Goal: Task Accomplishment & Management: Manage account settings

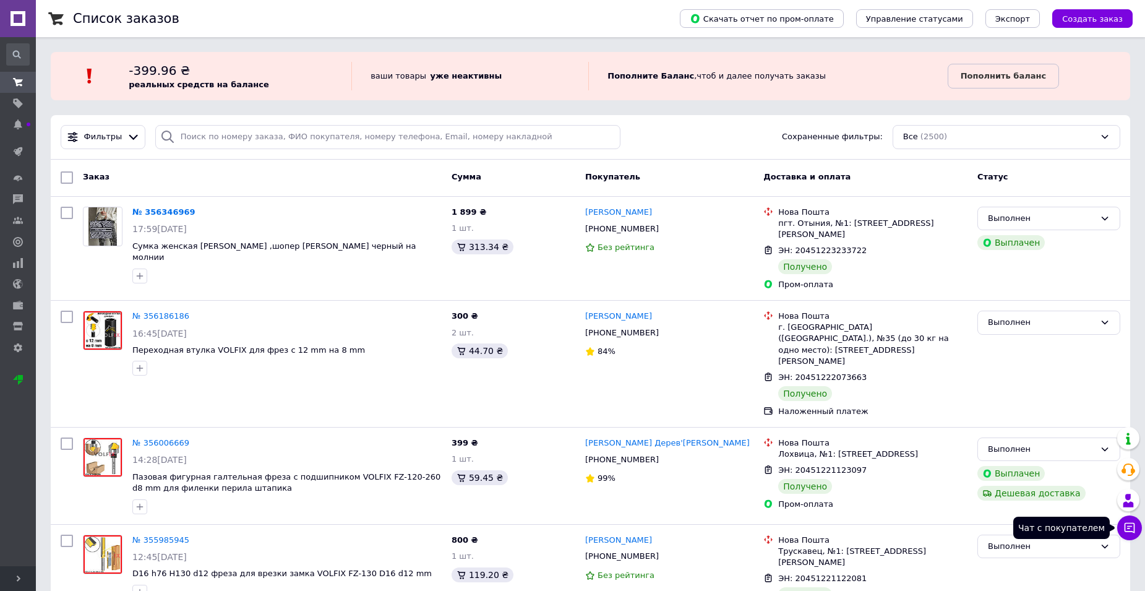
click at [1132, 528] on icon at bounding box center [1129, 527] width 12 height 12
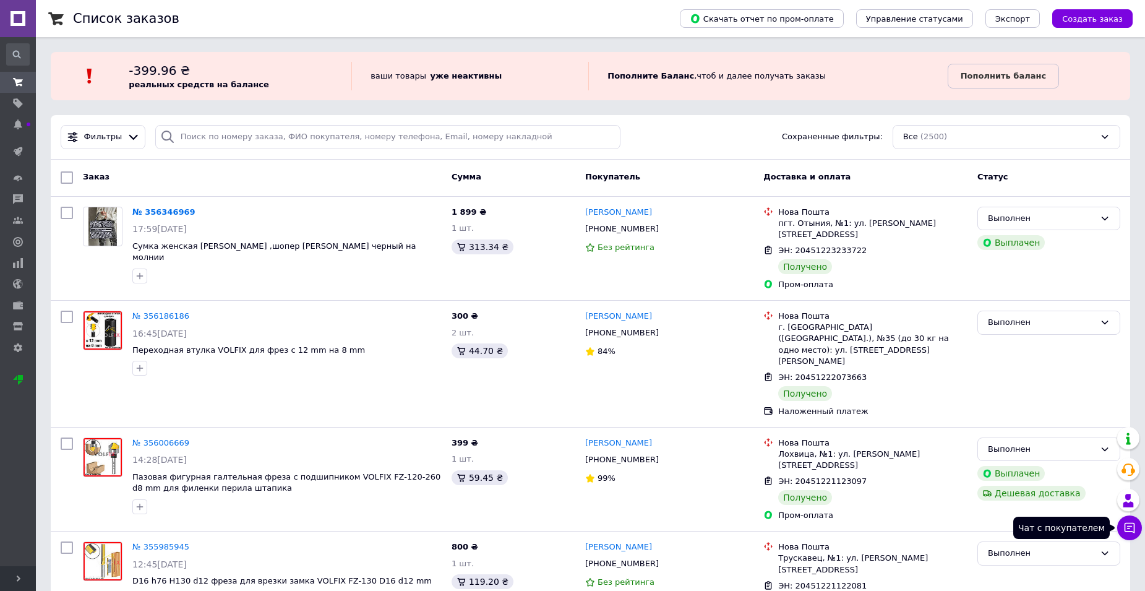
click at [1124, 534] on button "Чат с покупателем" at bounding box center [1129, 527] width 25 height 25
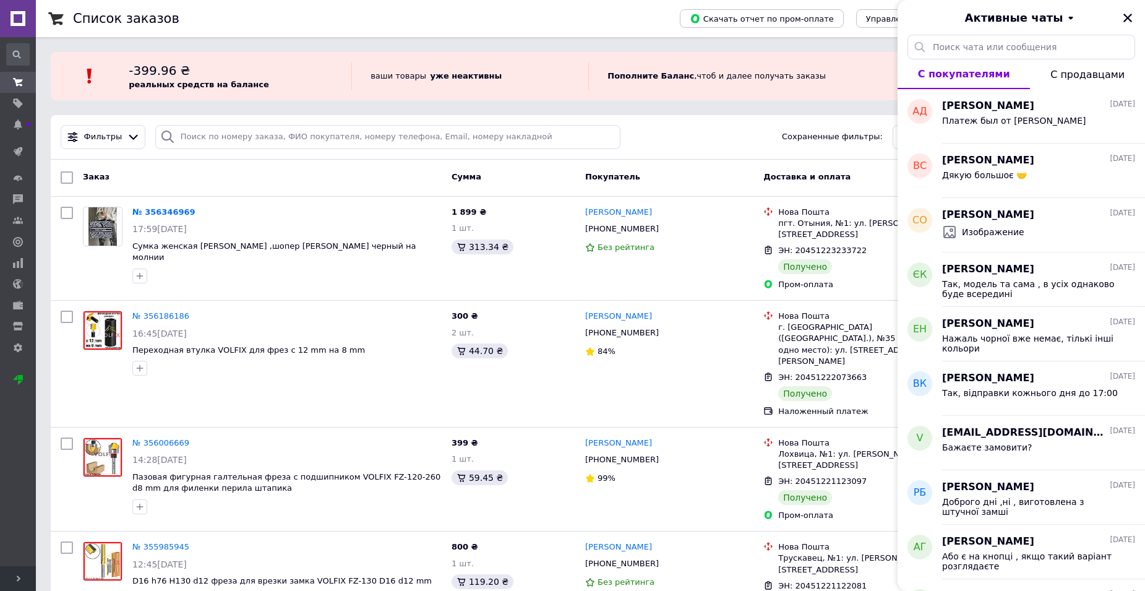
click at [1108, 77] on span "С продавцами" at bounding box center [1087, 75] width 74 height 12
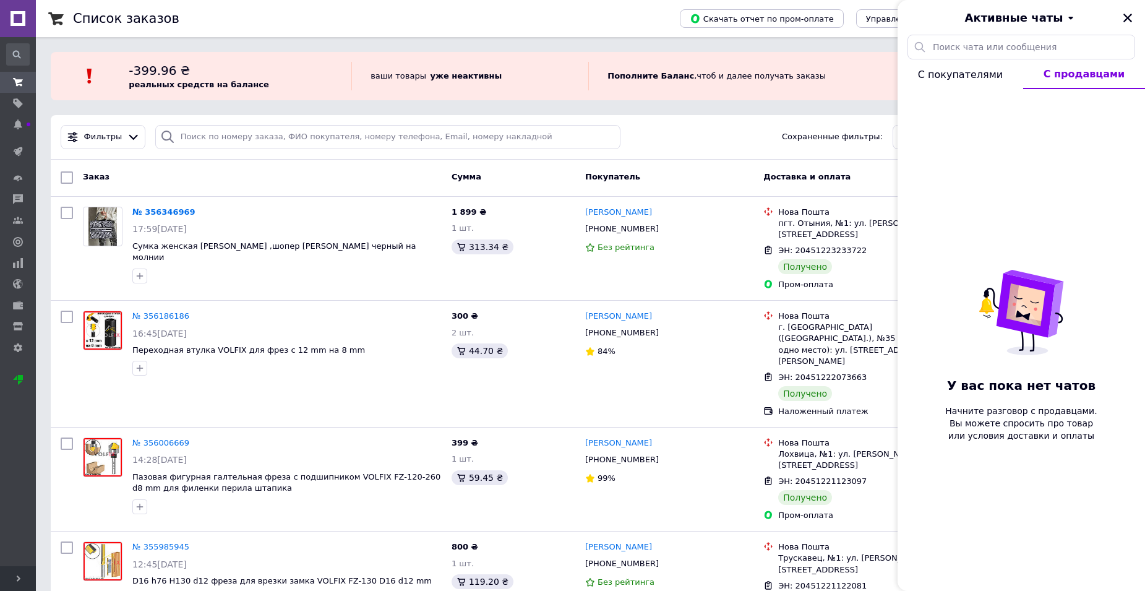
click at [963, 71] on span "С покупателями" at bounding box center [960, 75] width 85 height 12
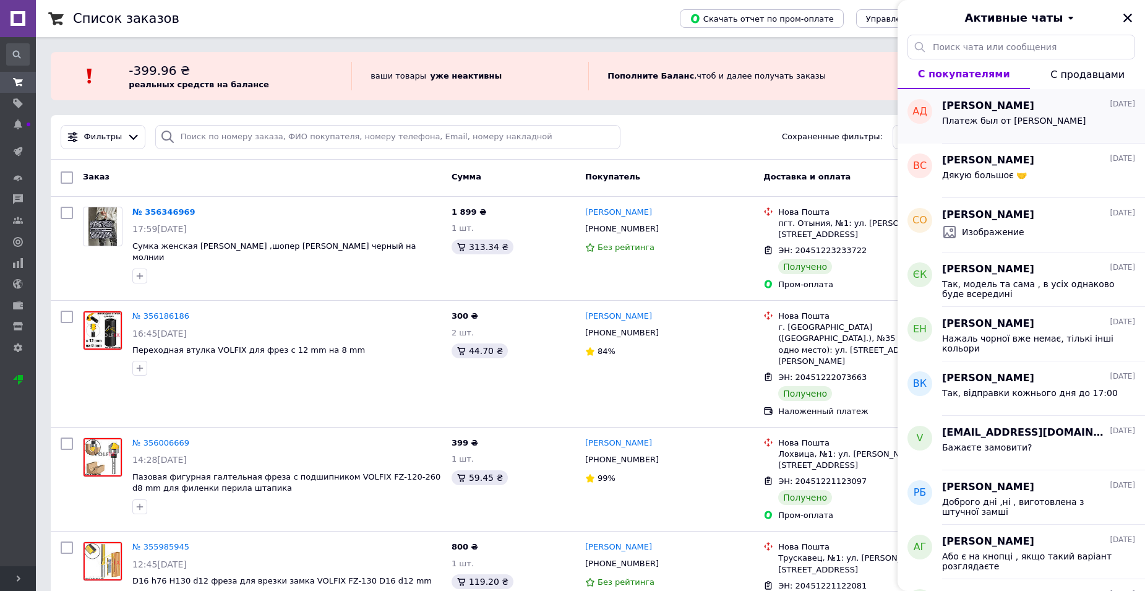
click at [1124, 115] on div "Платеж был от [PERSON_NAME]" at bounding box center [1038, 123] width 193 height 20
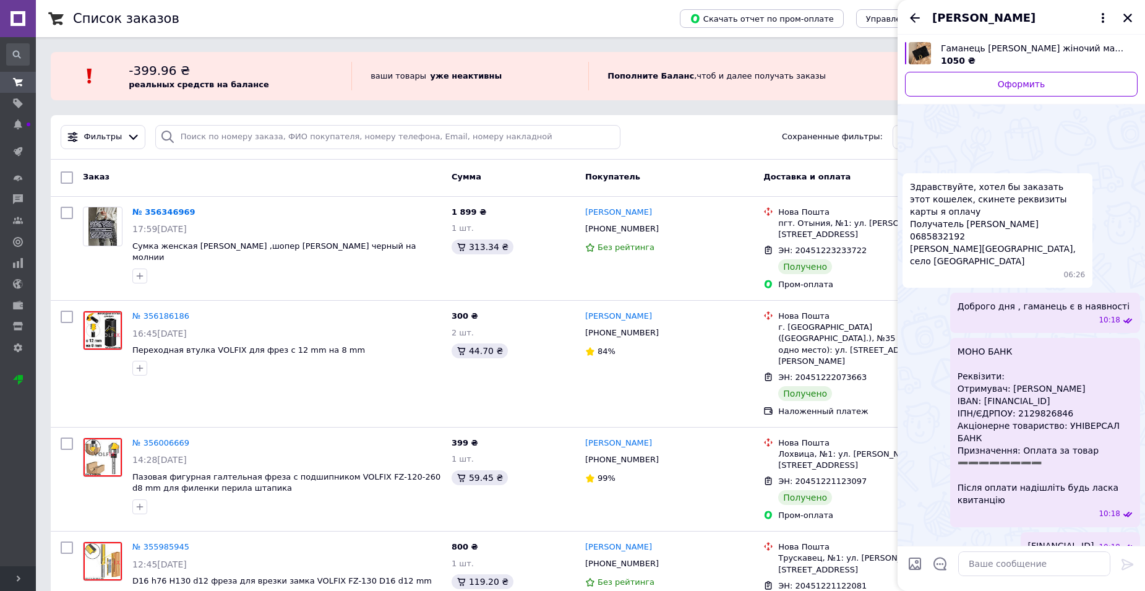
scroll to position [632, 0]
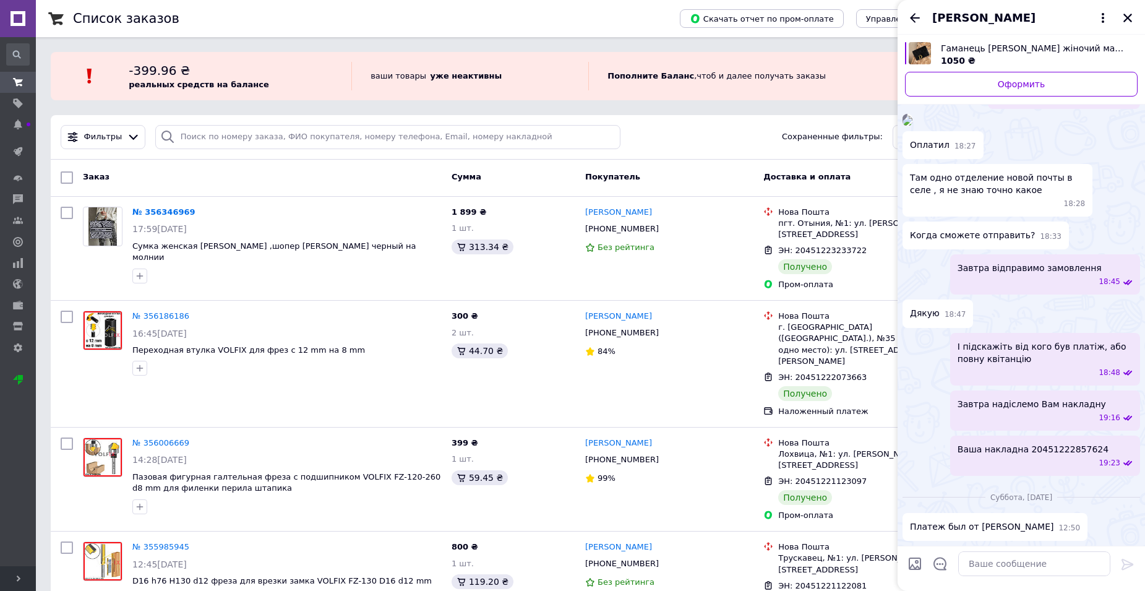
click at [1061, 444] on div "Ваша накладна 20451222857624 19:23" at bounding box center [1045, 455] width 190 height 40
click at [1064, 443] on span "Ваша накладна 20451222857624" at bounding box center [1032, 449] width 151 height 12
copy span "20451222857624"
click at [1131, 19] on icon "Закрыть" at bounding box center [1127, 17] width 11 height 11
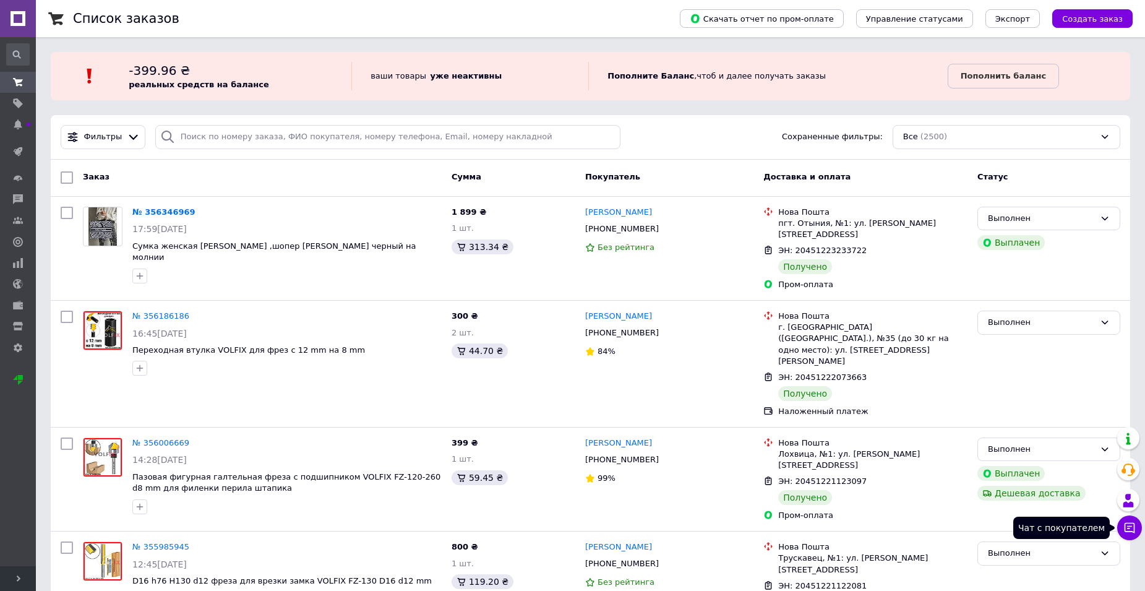
click at [1133, 532] on icon at bounding box center [1129, 528] width 11 height 11
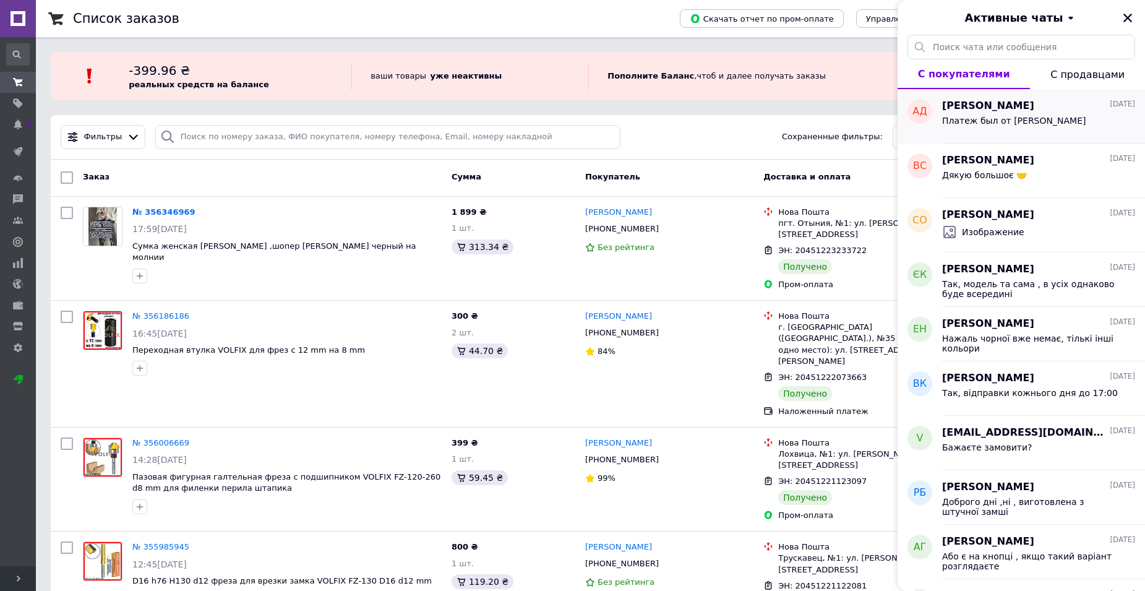
click at [1017, 124] on span "Платеж был от [PERSON_NAME]" at bounding box center [1013, 121] width 143 height 10
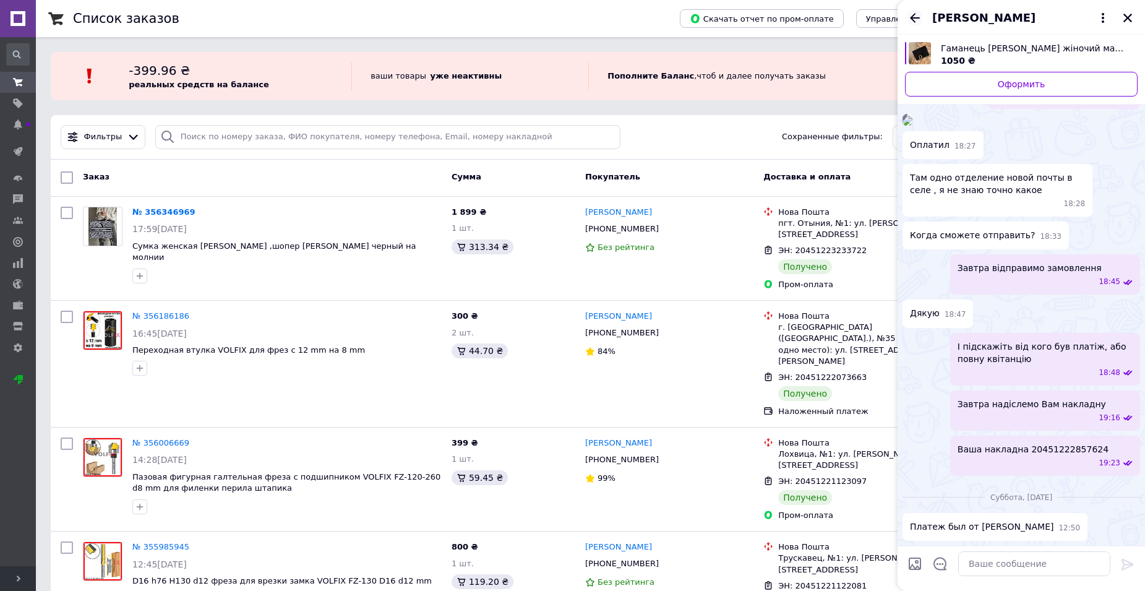
click at [918, 20] on icon "Назад" at bounding box center [914, 18] width 15 height 15
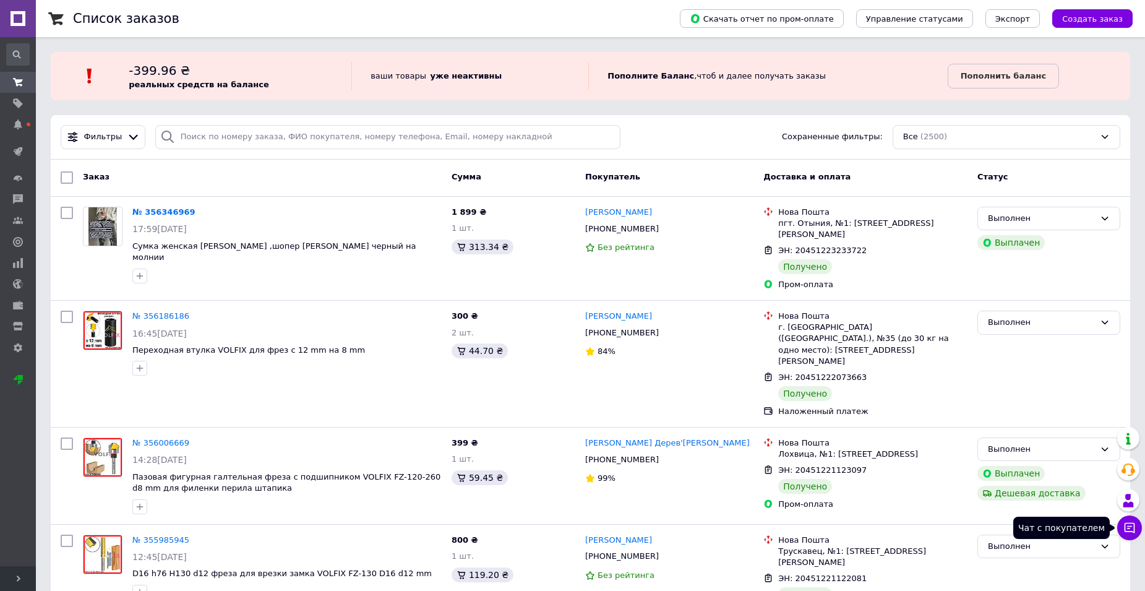
click at [1134, 532] on icon at bounding box center [1129, 528] width 11 height 11
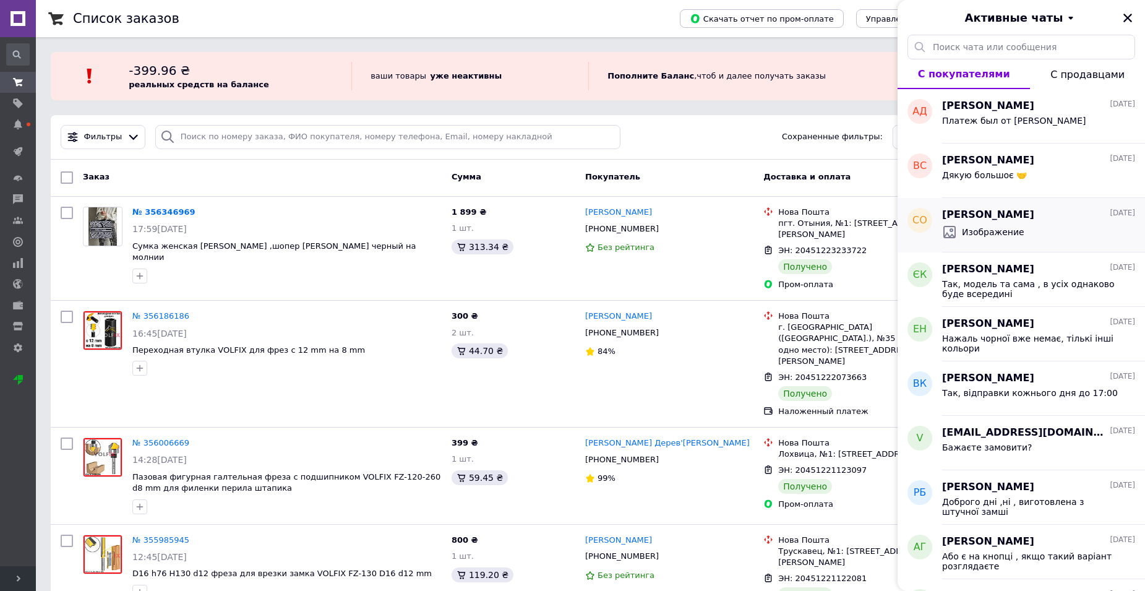
click at [1097, 239] on div "Изображение" at bounding box center [1038, 232] width 193 height 20
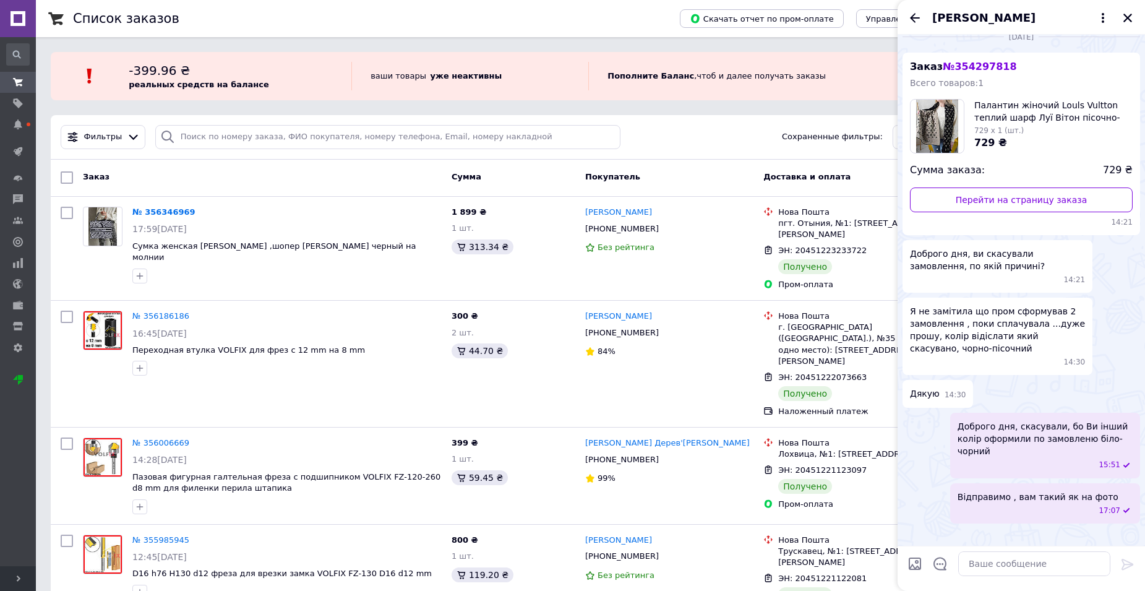
scroll to position [39, 0]
click at [1132, 19] on icon "Закрыть" at bounding box center [1127, 17] width 11 height 11
